Goal: Task Accomplishment & Management: Use online tool/utility

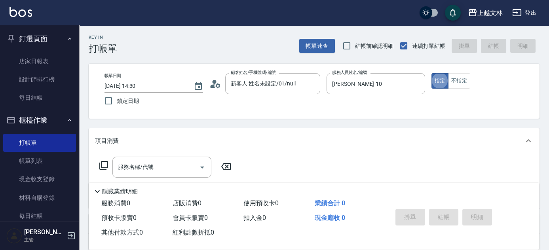
scroll to position [15, 0]
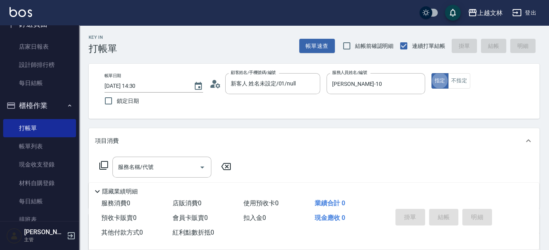
type button "true"
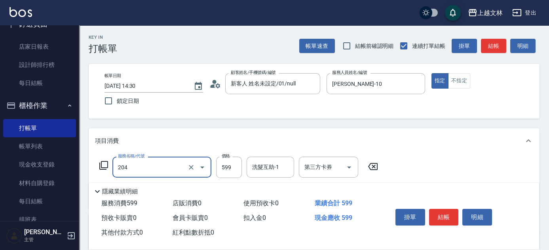
type input "A級洗+剪(204)"
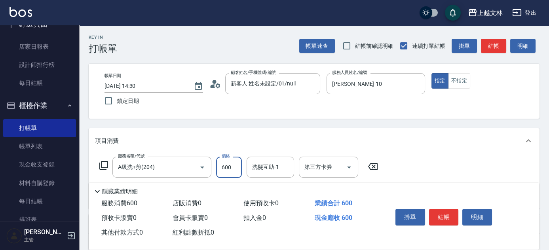
type input "600"
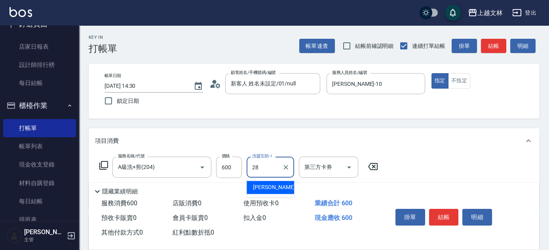
type input "[PERSON_NAME]-28"
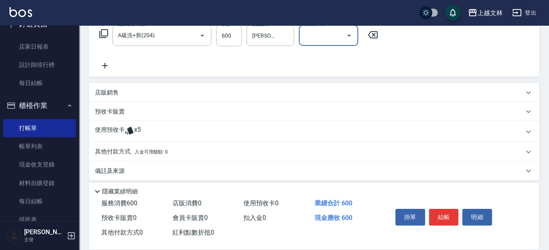
scroll to position [137, 0]
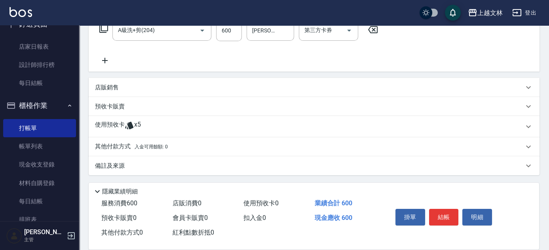
click at [105, 85] on p "店販銷售" at bounding box center [107, 87] width 24 height 8
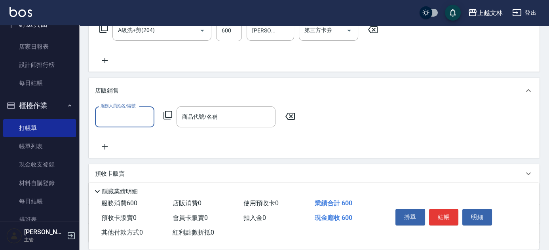
scroll to position [0, 0]
click at [127, 114] on input "服務人員姓名/編號" at bounding box center [125, 117] width 52 height 14
type input "[PERSON_NAME]-10"
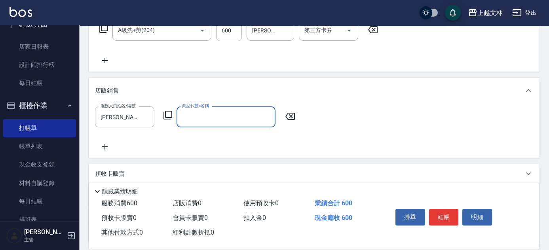
click at [168, 115] on icon at bounding box center [167, 114] width 9 height 9
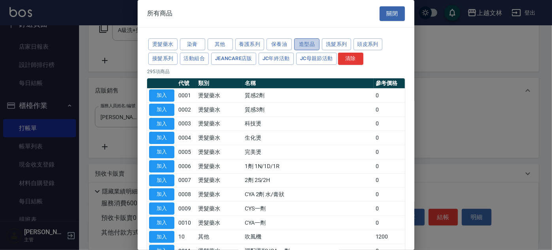
click at [313, 43] on button "造型品" at bounding box center [306, 44] width 25 height 12
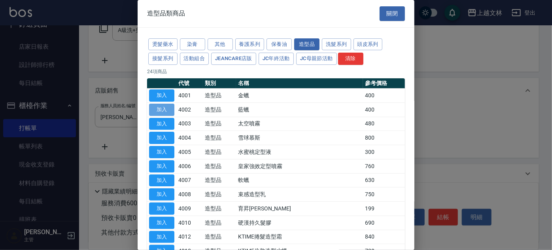
click at [156, 110] on button "加入" at bounding box center [161, 110] width 25 height 12
type input "藍蠟"
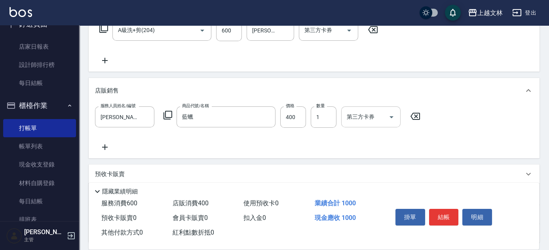
drag, startPoint x: 374, startPoint y: 123, endPoint x: 381, endPoint y: 123, distance: 6.3
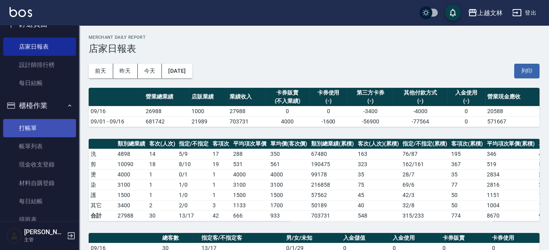
click at [36, 127] on link "打帳單" at bounding box center [39, 128] width 73 height 18
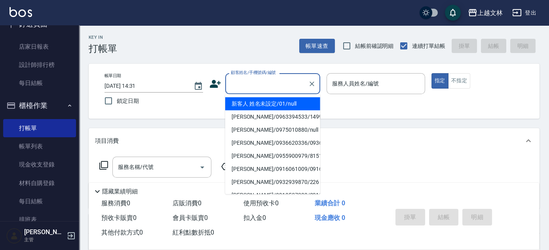
click at [241, 84] on input "顧客姓名/手機號碼/編號" at bounding box center [267, 84] width 76 height 14
click at [291, 105] on li "新客人 姓名未設定/01/null" at bounding box center [272, 103] width 95 height 13
type input "新客人 姓名未設定/01/null"
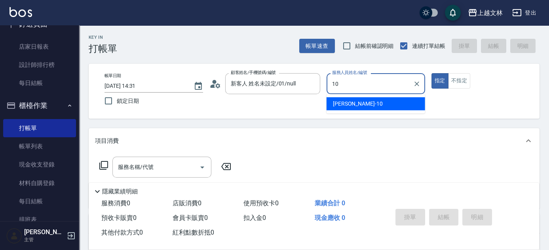
type input "[PERSON_NAME]-10"
type button "true"
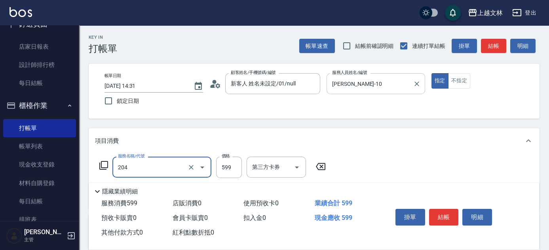
type input "A級洗+剪(204)"
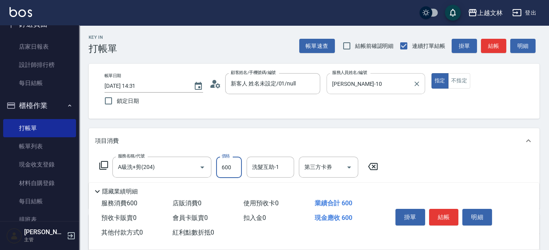
type input "600"
type input "3"
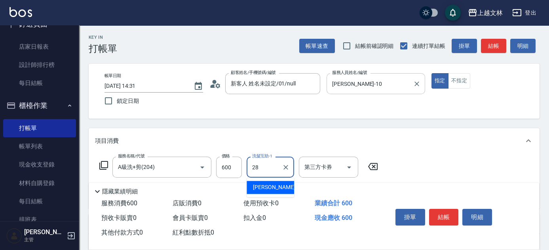
type input "[PERSON_NAME]-28"
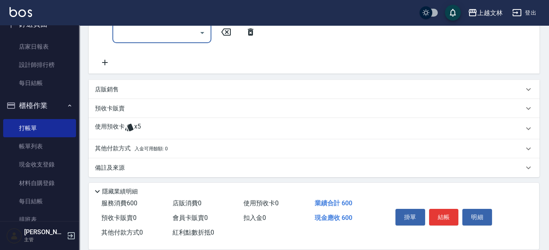
scroll to position [168, 0]
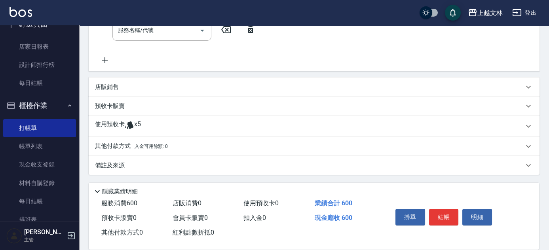
click at [110, 87] on p "店販銷售" at bounding box center [107, 87] width 24 height 8
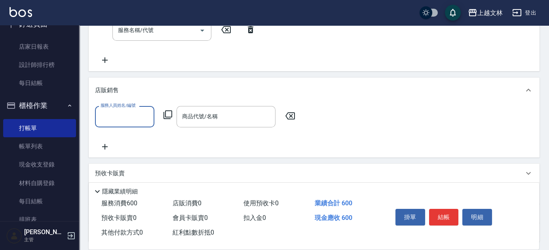
scroll to position [0, 0]
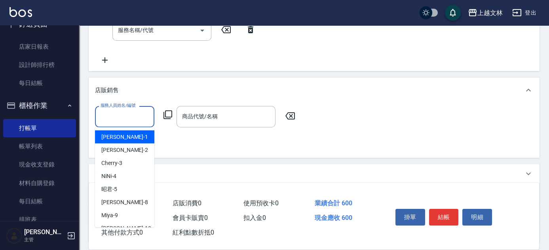
click at [112, 118] on input "服務人員姓名/編號" at bounding box center [125, 117] width 52 height 14
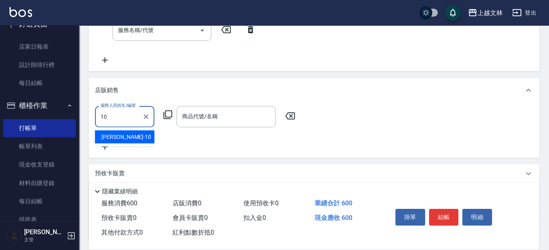
type input "[PERSON_NAME]-10"
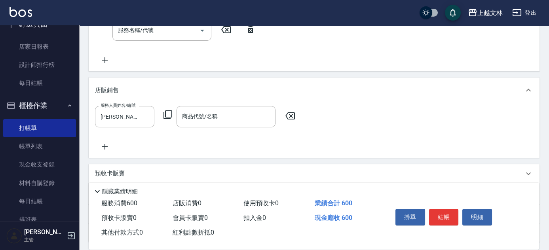
click at [165, 112] on icon at bounding box center [167, 114] width 9 height 9
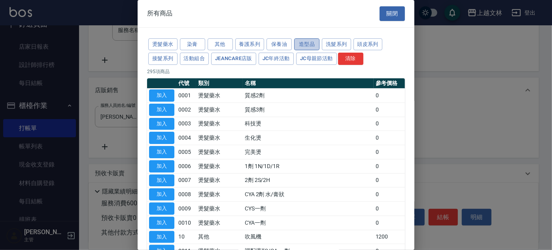
click at [299, 44] on button "造型品" at bounding box center [306, 44] width 25 height 12
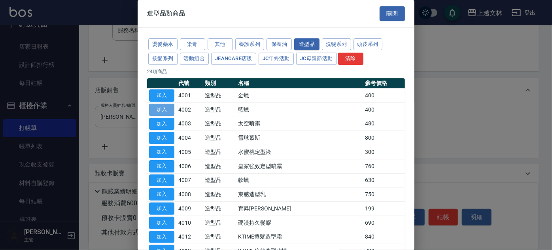
click at [154, 110] on button "加入" at bounding box center [161, 110] width 25 height 12
type input "藍蠟"
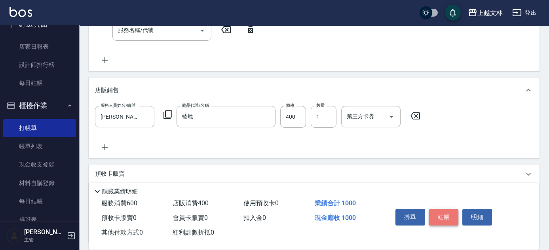
click at [439, 216] on button "結帳" at bounding box center [444, 217] width 30 height 17
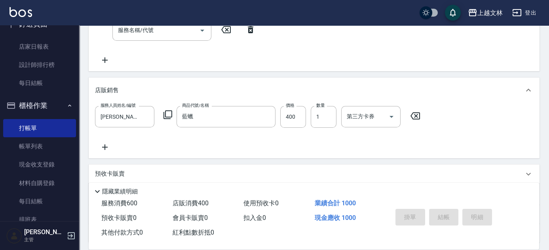
type input "[DATE] 14:32"
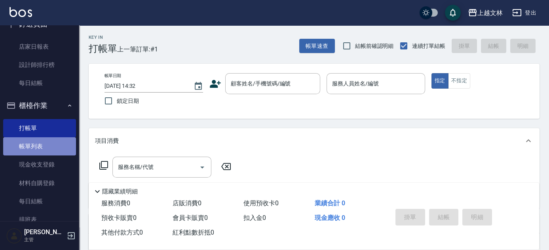
click at [56, 146] on link "帳單列表" at bounding box center [39, 146] width 73 height 18
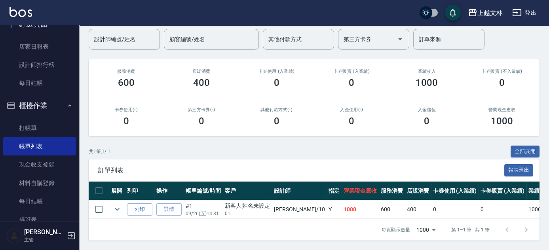
scroll to position [68, 0]
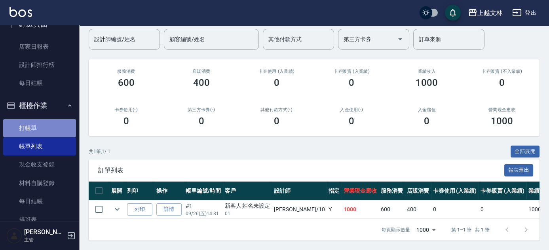
click at [53, 127] on link "打帳單" at bounding box center [39, 128] width 73 height 18
